Goal: Find specific page/section: Find specific page/section

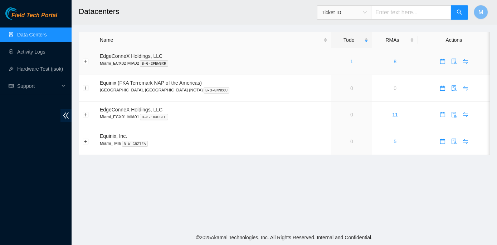
click at [350, 62] on link "1" at bounding box center [351, 62] width 3 height 6
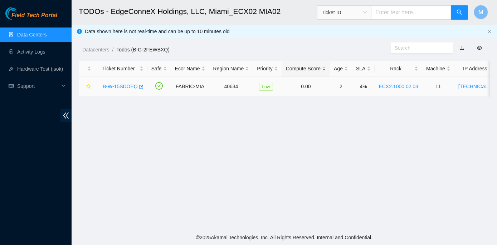
click at [122, 84] on link "B-W-15SDOEQ" at bounding box center [120, 87] width 35 height 6
